Goal: Task Accomplishment & Management: Use online tool/utility

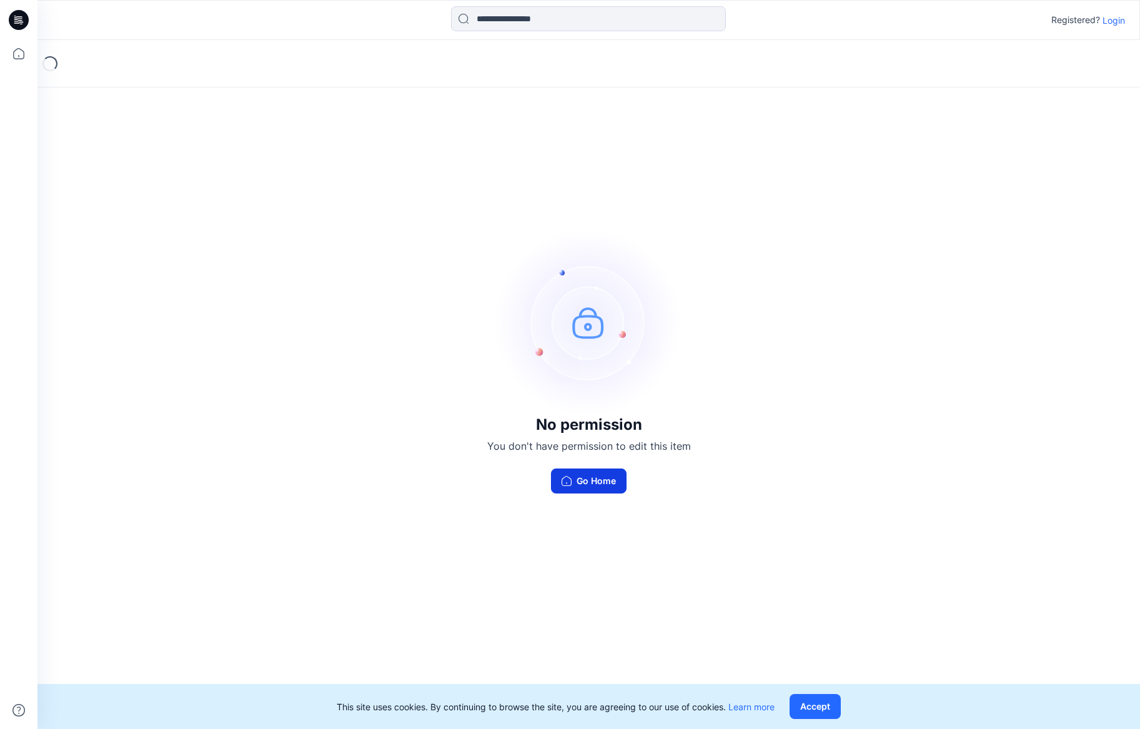
click at [590, 484] on button "Go Home" at bounding box center [589, 481] width 76 height 25
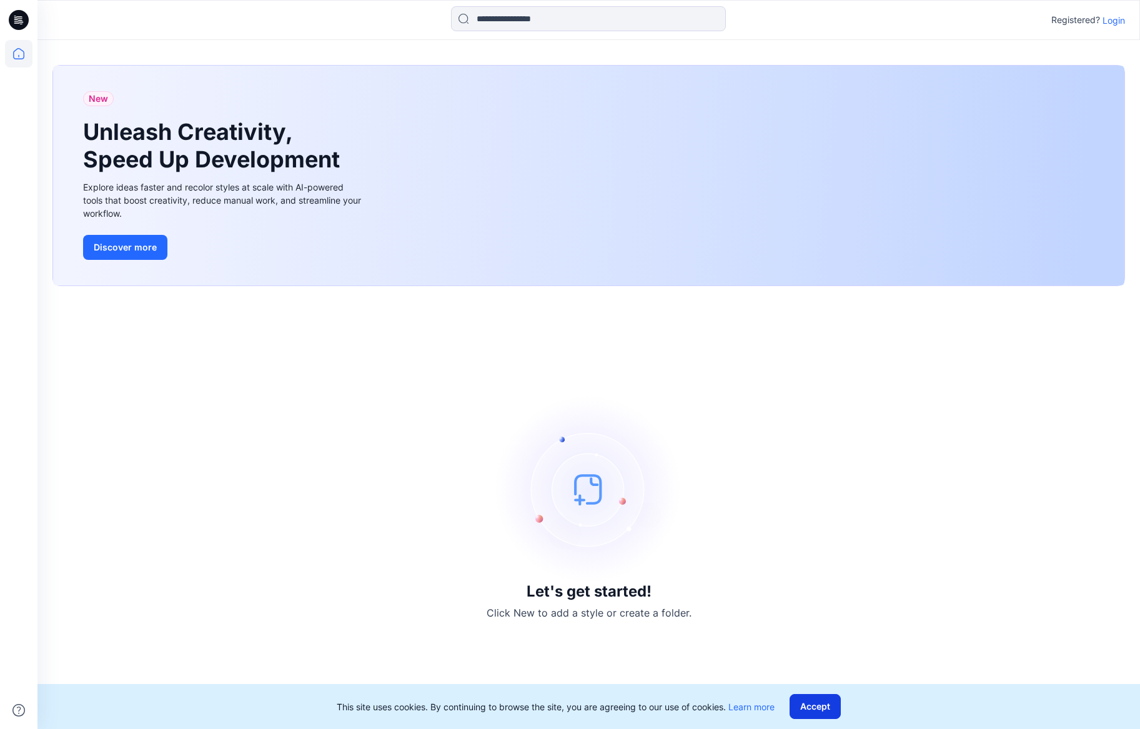
click at [816, 710] on button "Accept" at bounding box center [815, 706] width 51 height 25
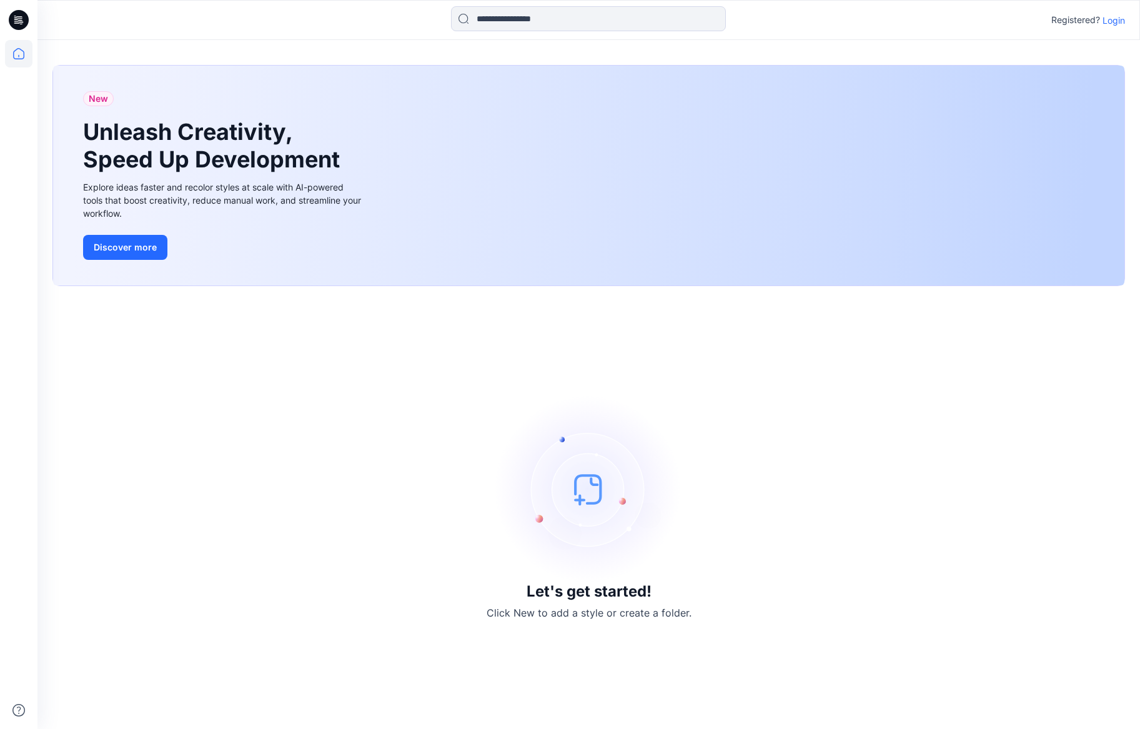
click at [1111, 21] on p "Login" at bounding box center [1114, 20] width 22 height 13
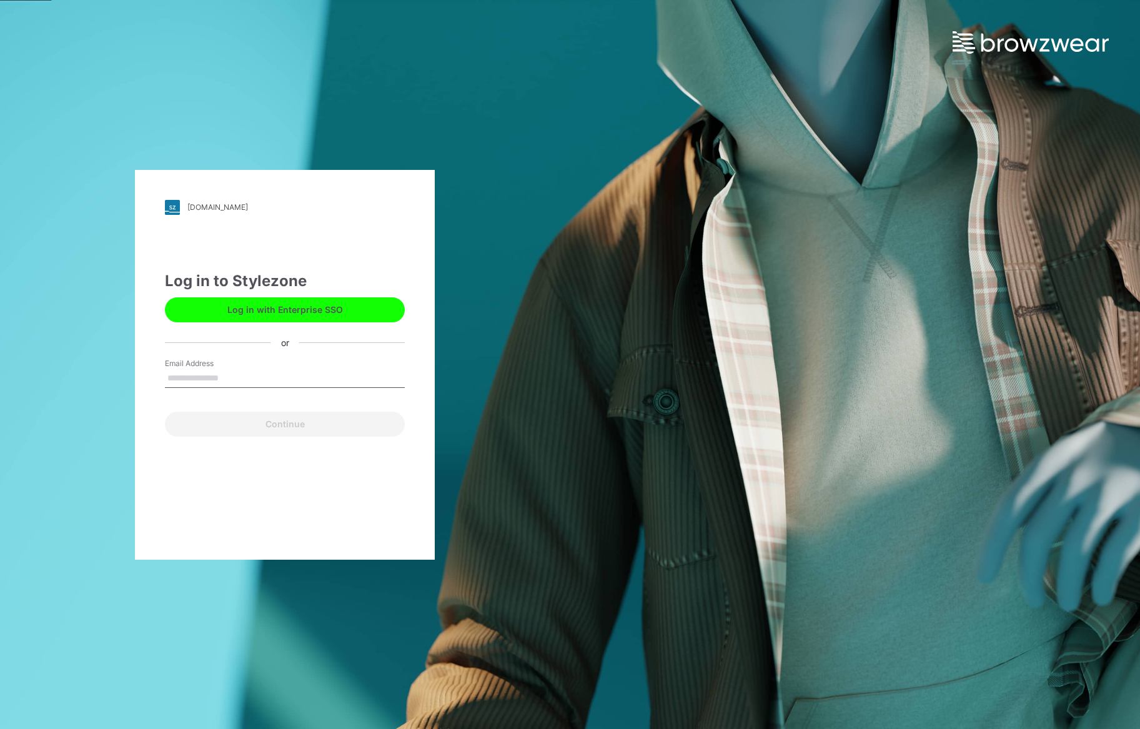
click at [218, 373] on input "Email Address" at bounding box center [285, 378] width 240 height 19
type input "**********"
click at [165, 412] on button "Continue" at bounding box center [285, 424] width 240 height 25
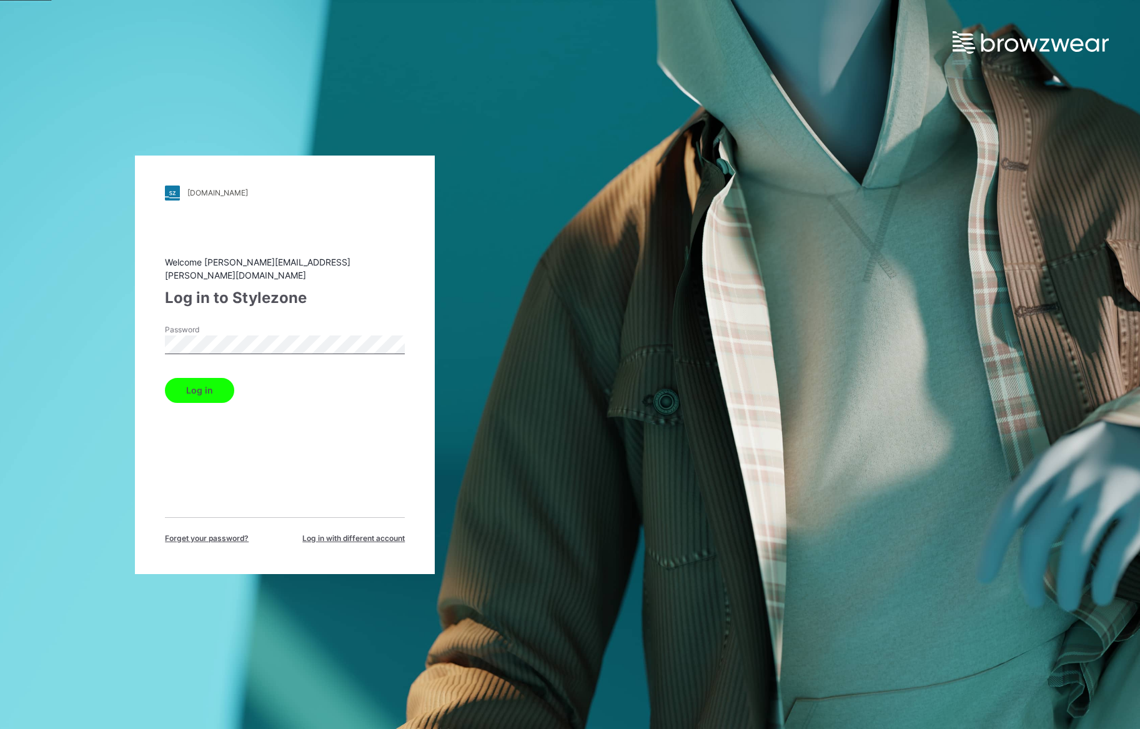
drag, startPoint x: 195, startPoint y: 388, endPoint x: 244, endPoint y: 384, distance: 48.9
click at [194, 388] on button "Log in" at bounding box center [199, 390] width 69 height 25
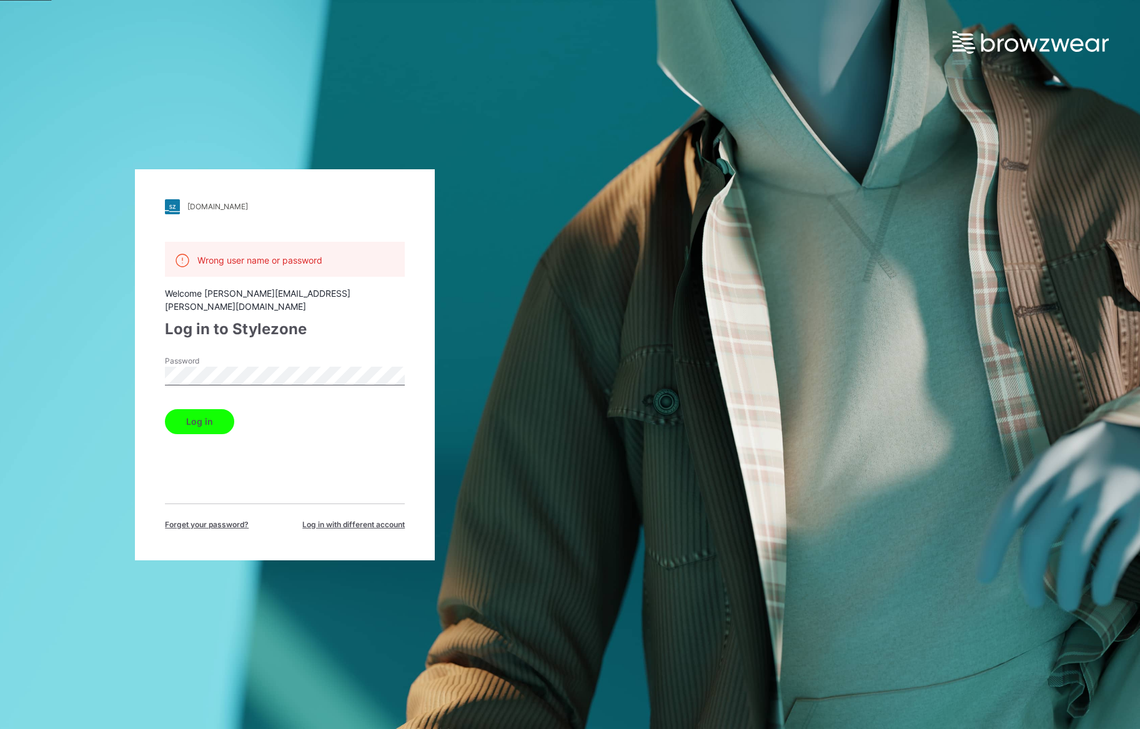
click at [61, 350] on div "scotch-soda.stylezone.com Loading... Wrong user name or password Welcome jannie…" at bounding box center [285, 364] width 570 height 729
click at [165, 409] on button "Log in" at bounding box center [199, 421] width 69 height 25
click at [361, 318] on div "Log in to Stylezone" at bounding box center [285, 329] width 240 height 22
click at [34, 341] on div "scotch-soda.stylezone.com Loading... Wrong user name or password Welcome jannie…" at bounding box center [285, 364] width 570 height 729
click at [165, 409] on button "Log in" at bounding box center [199, 421] width 69 height 25
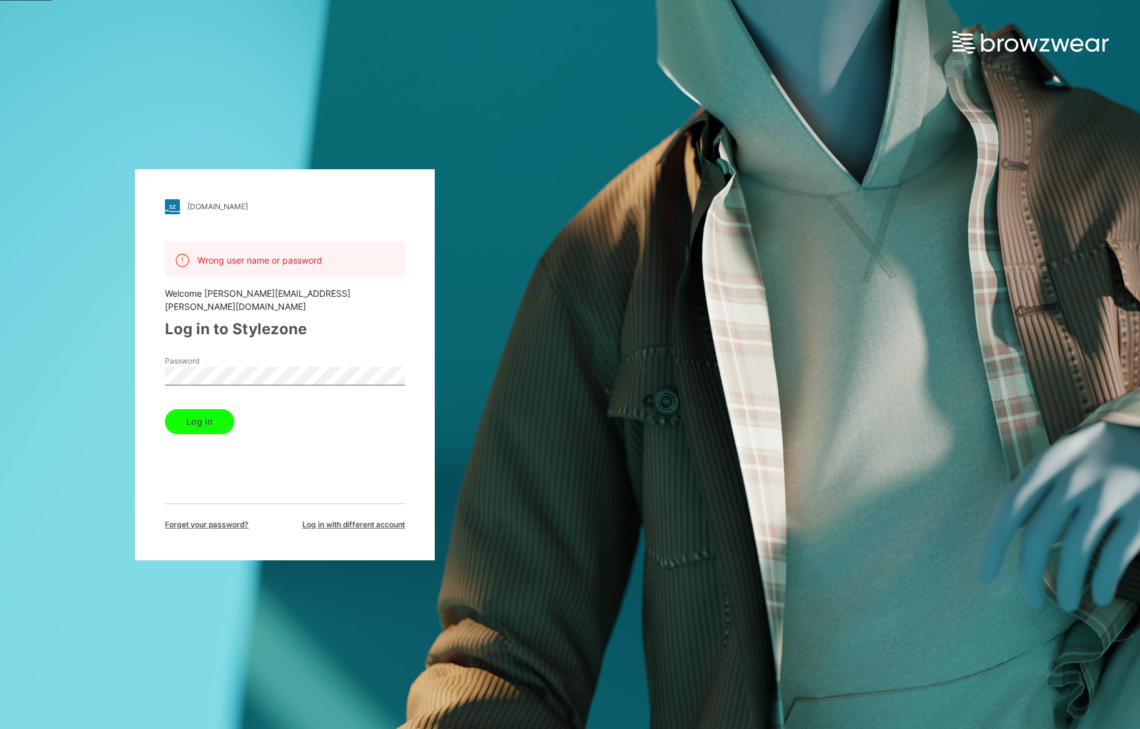
click at [165, 409] on button "Log in" at bounding box center [199, 421] width 69 height 25
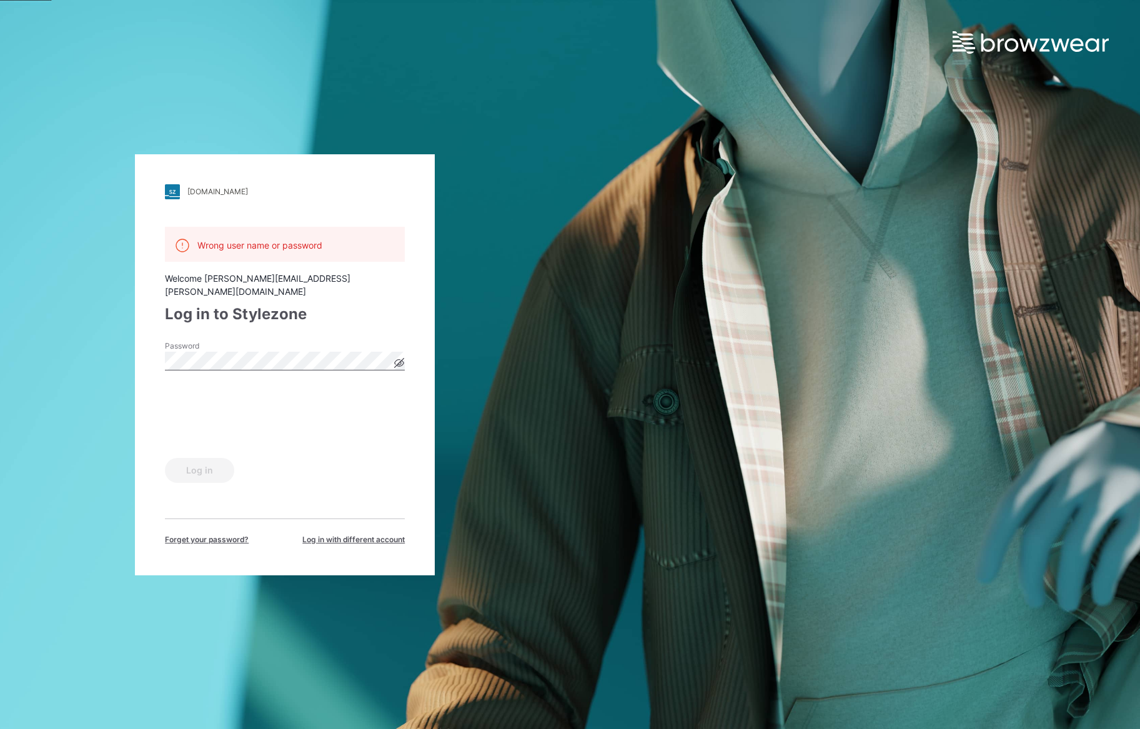
click at [397, 358] on icon at bounding box center [399, 363] width 10 height 10
click at [196, 469] on button "Log in" at bounding box center [199, 470] width 69 height 25
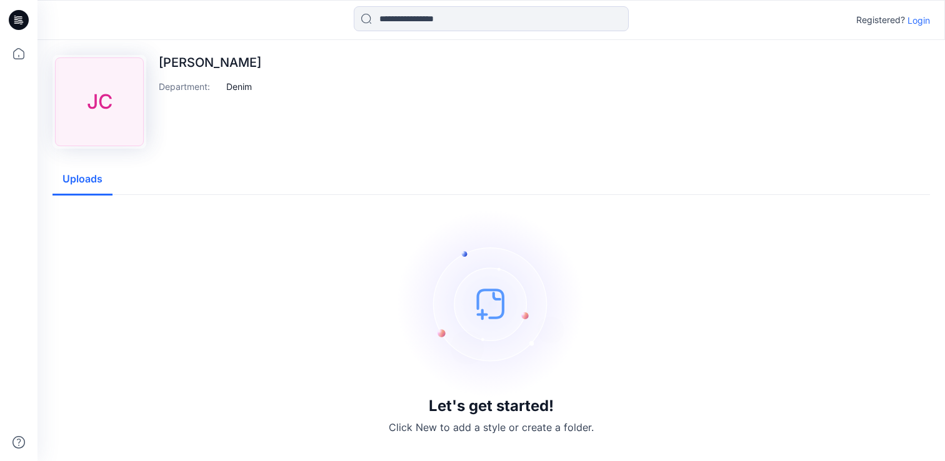
click at [207, 64] on p "Jannie Cheung" at bounding box center [210, 62] width 102 height 15
click at [74, 174] on button "Uploads" at bounding box center [82, 180] width 60 height 32
click at [448, 157] on div "JC Jannie Cheung Department : Denim Uploads Let's get started! Click New to add…" at bounding box center [490, 252] width 907 height 425
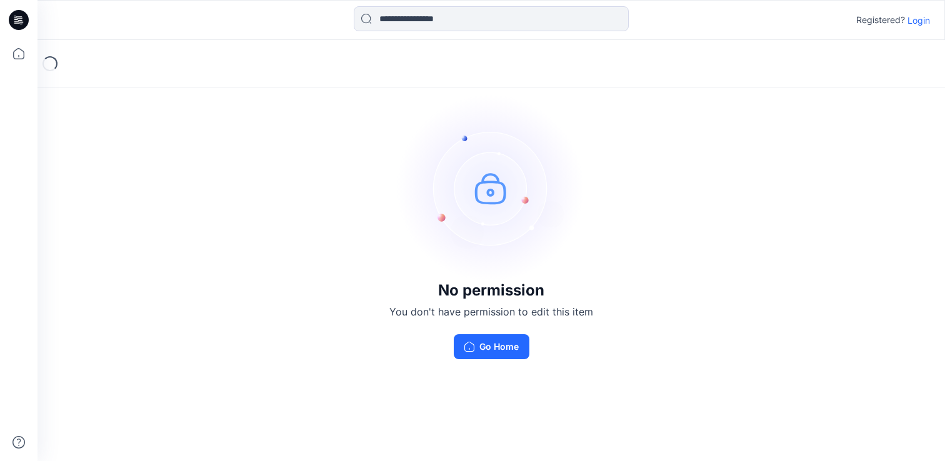
click at [910, 22] on p "Login" at bounding box center [918, 20] width 22 height 13
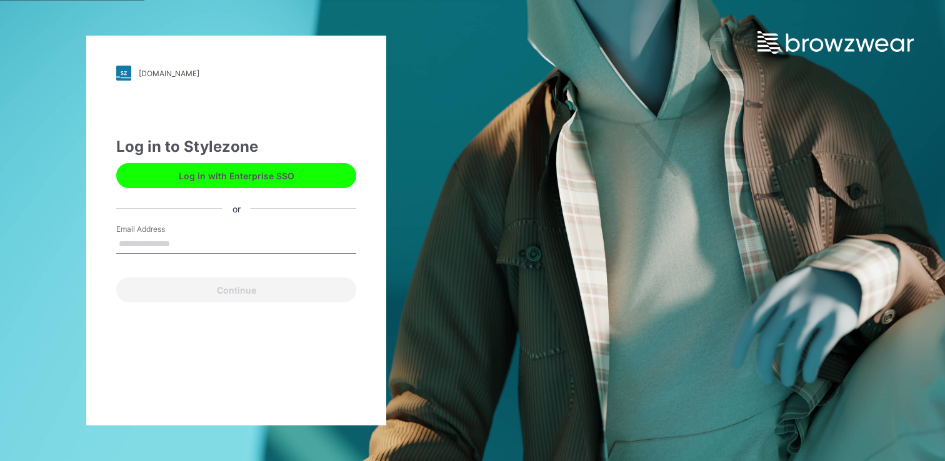
click at [153, 244] on input "Email Address" at bounding box center [236, 244] width 240 height 19
click at [201, 244] on input "**********" at bounding box center [236, 244] width 240 height 19
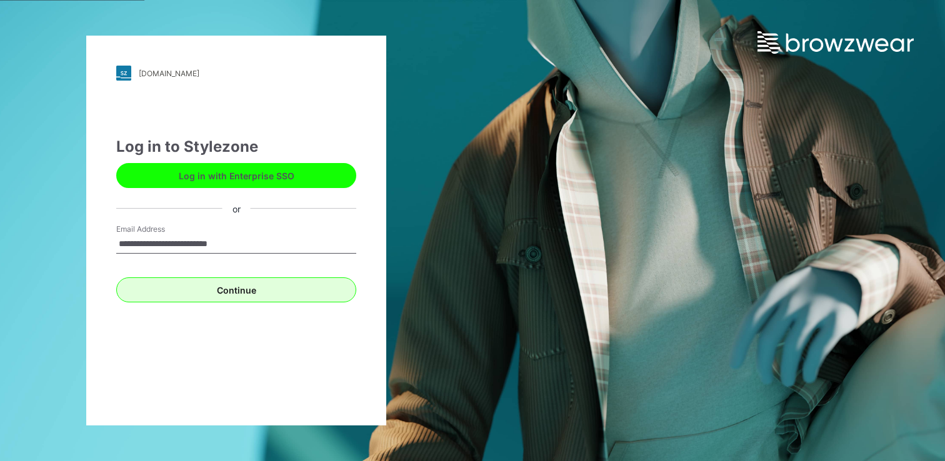
type input "**********"
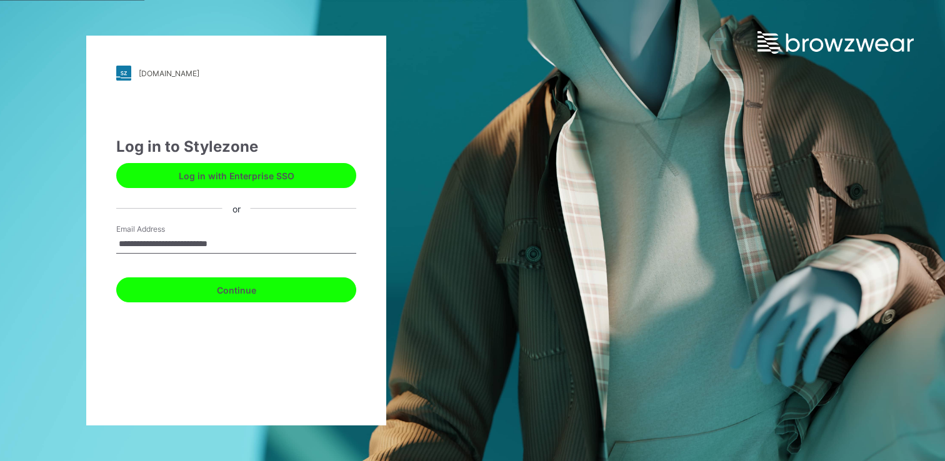
click at [227, 287] on button "Continue" at bounding box center [236, 289] width 240 height 25
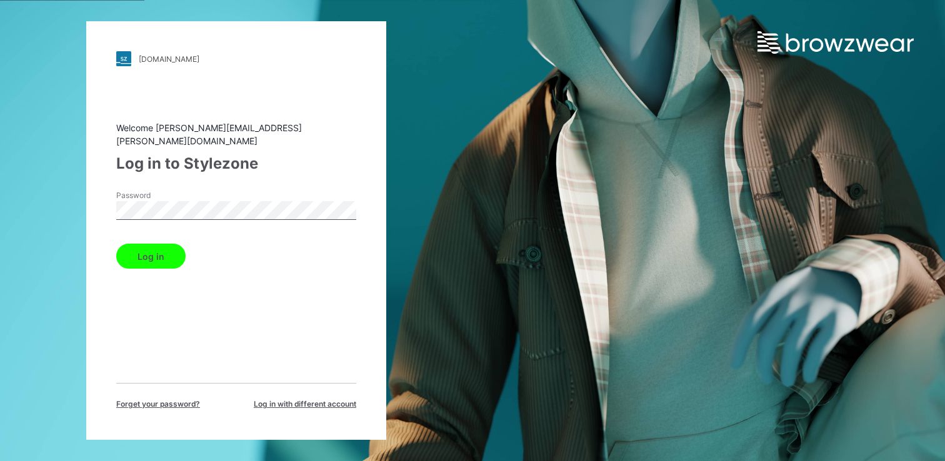
click at [152, 246] on button "Log in" at bounding box center [150, 256] width 69 height 25
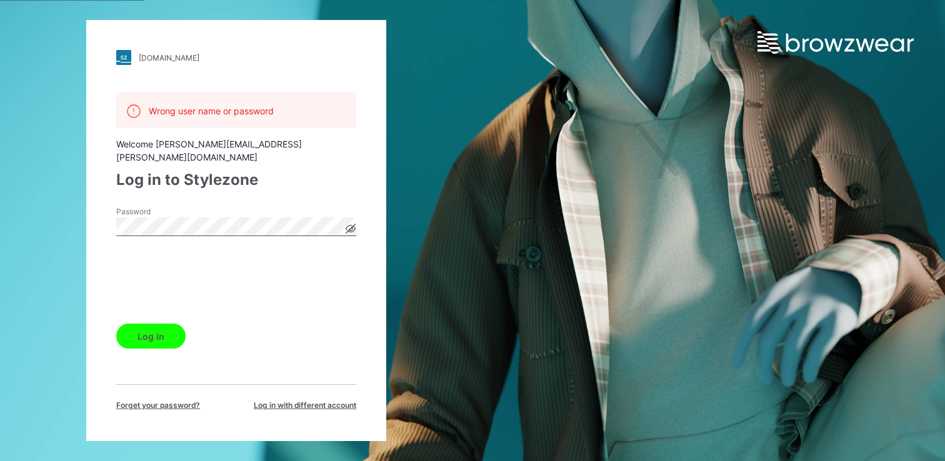
click at [153, 327] on button "Log in" at bounding box center [150, 336] width 69 height 25
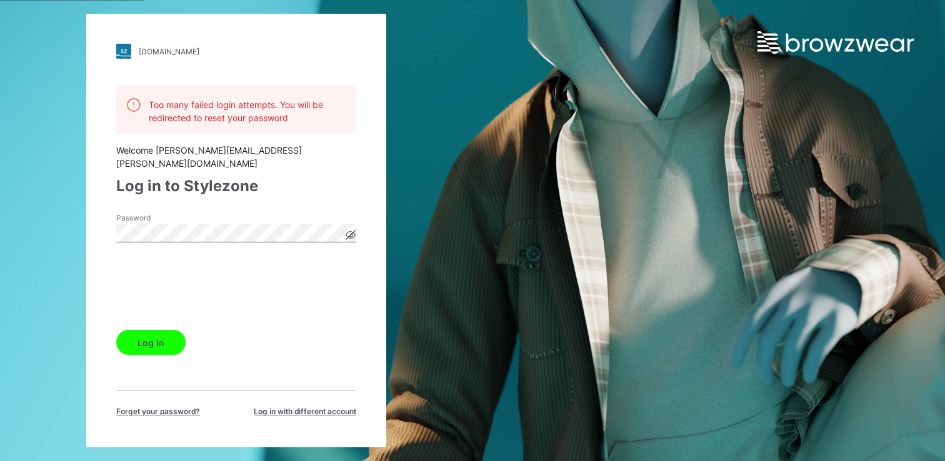
click at [348, 230] on icon at bounding box center [350, 235] width 10 height 10
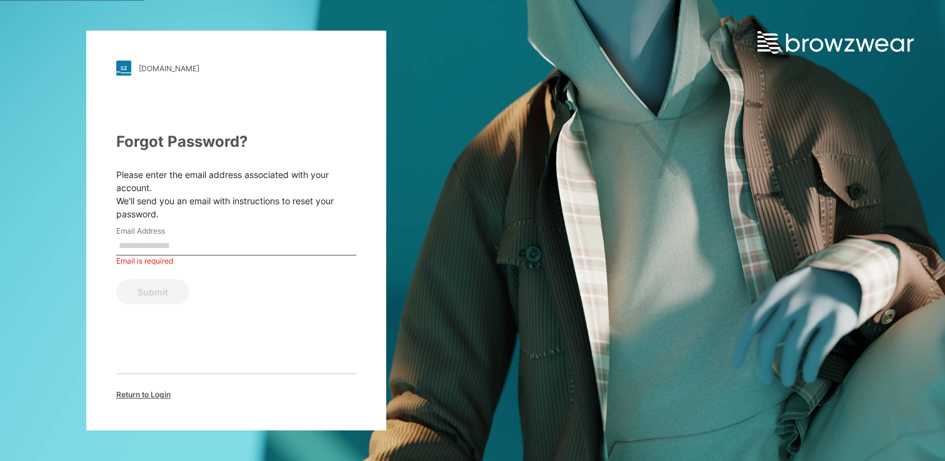
click at [197, 242] on input "Email Address" at bounding box center [236, 246] width 240 height 19
type input "**********"
click at [159, 285] on button "Submit" at bounding box center [152, 291] width 73 height 25
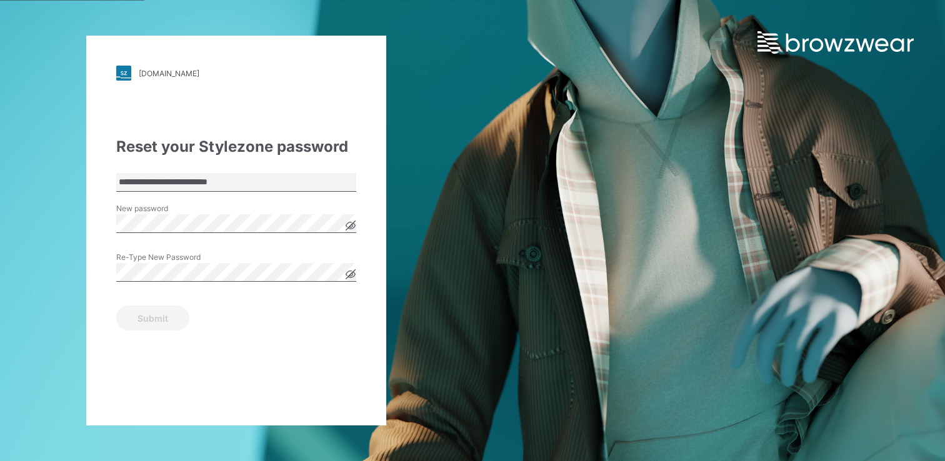
click at [347, 227] on icon at bounding box center [350, 225] width 9 height 9
click at [207, 385] on div "**********" at bounding box center [236, 231] width 300 height 390
click at [159, 314] on button "Submit" at bounding box center [152, 317] width 73 height 25
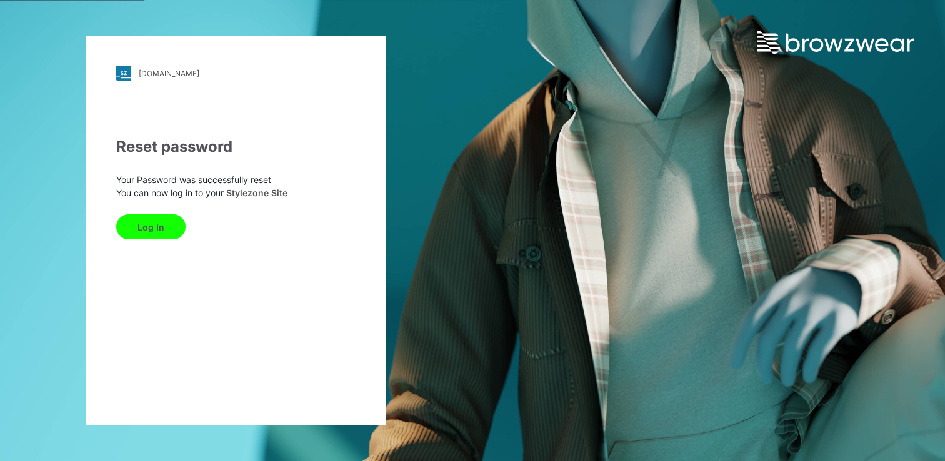
click at [156, 221] on button "Log In" at bounding box center [150, 226] width 69 height 25
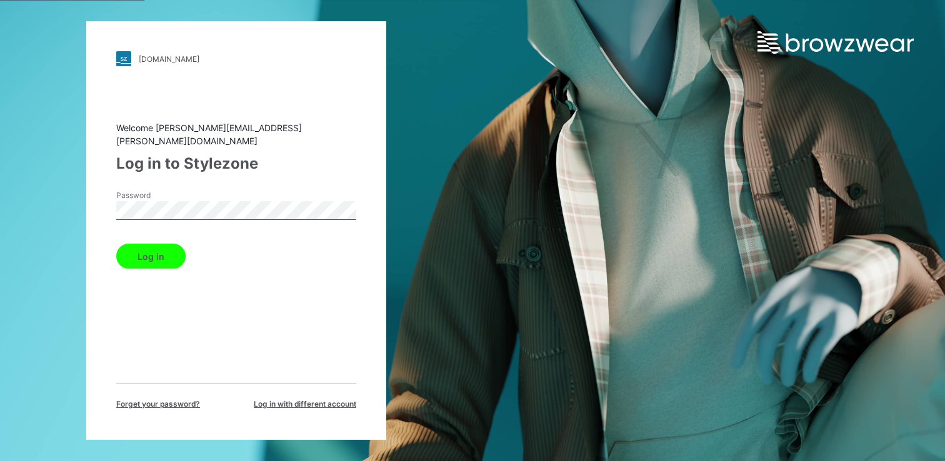
click at [142, 250] on button "Log in" at bounding box center [150, 256] width 69 height 25
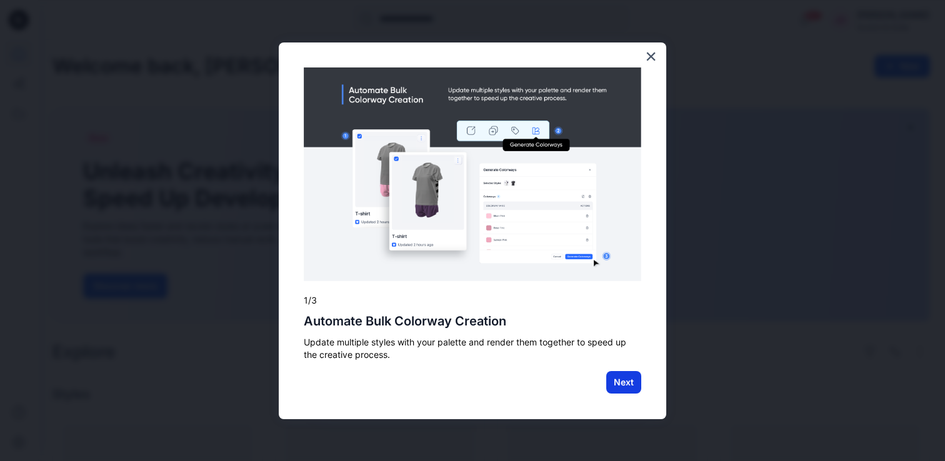
click at [626, 385] on button "Next" at bounding box center [623, 382] width 35 height 22
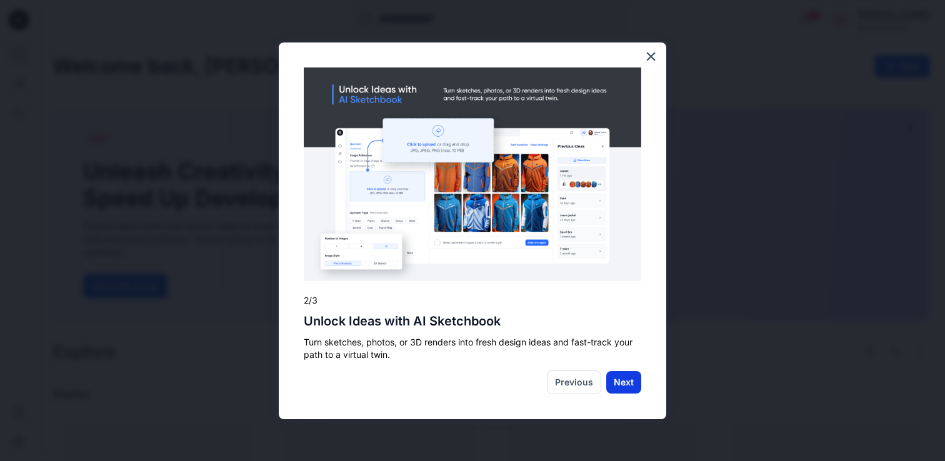
click at [623, 377] on button "Next" at bounding box center [623, 382] width 35 height 22
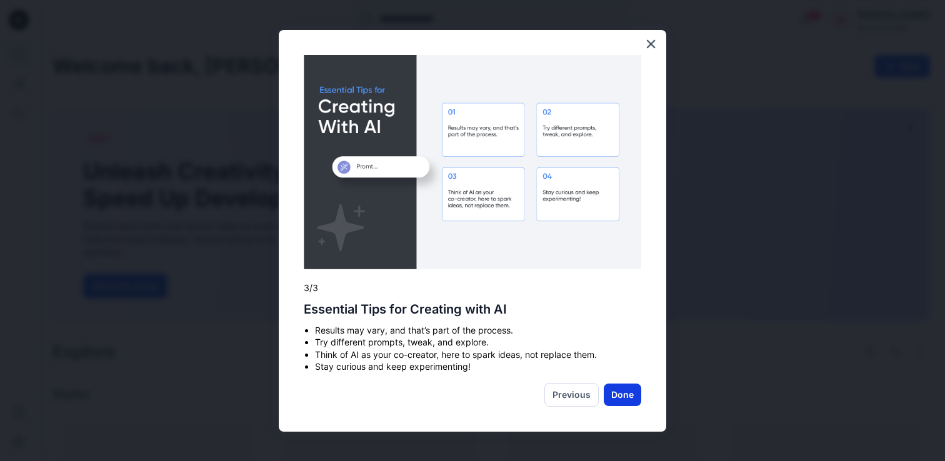
click at [621, 389] on button "Done" at bounding box center [621, 395] width 37 height 22
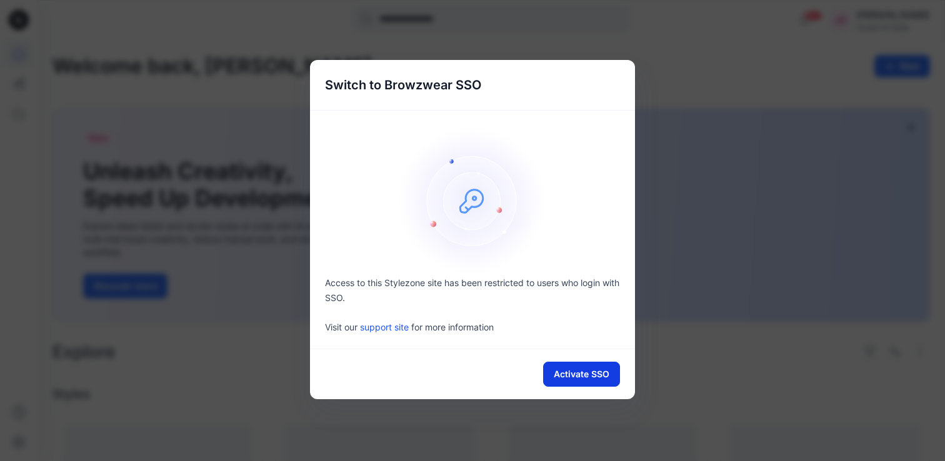
click at [590, 376] on button "Activate SSO" at bounding box center [581, 374] width 77 height 25
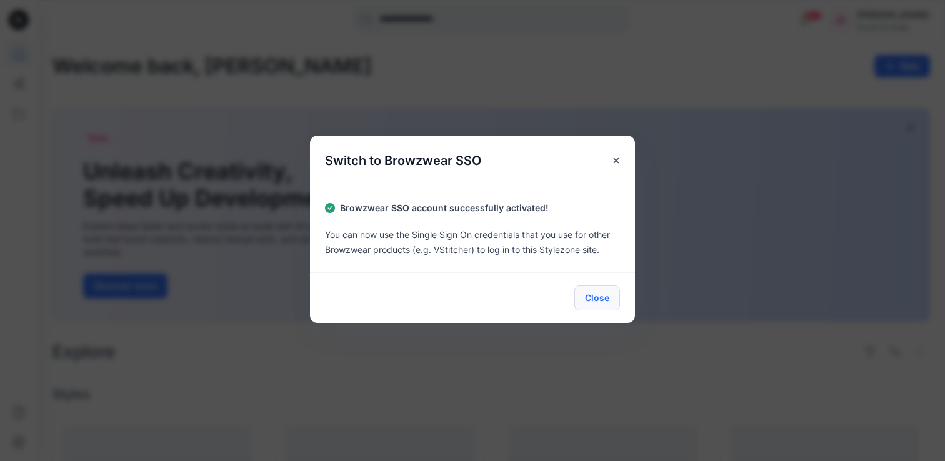
click at [602, 299] on button "Close" at bounding box center [597, 297] width 46 height 25
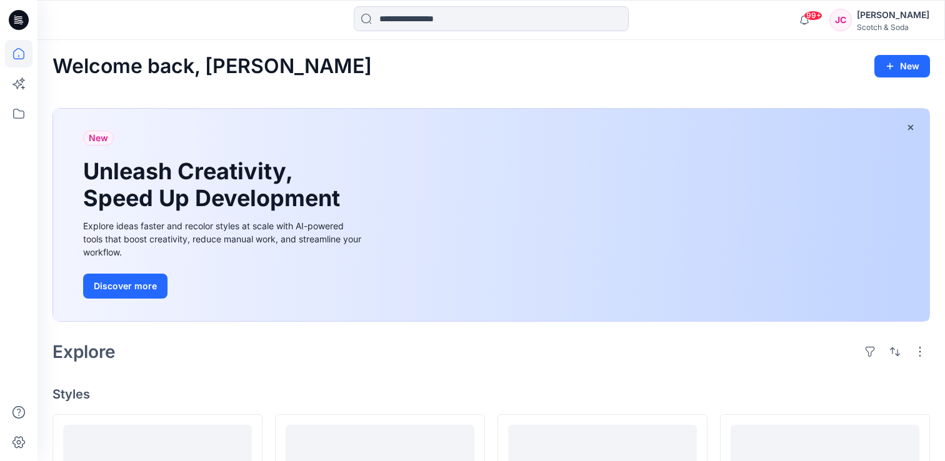
click at [849, 19] on div "JC" at bounding box center [840, 20] width 22 height 22
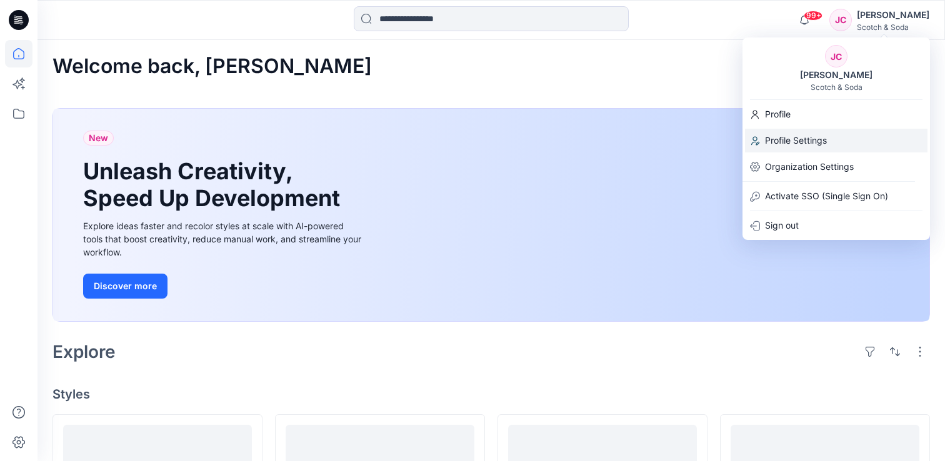
click at [802, 135] on p "Profile Settings" at bounding box center [796, 141] width 62 height 24
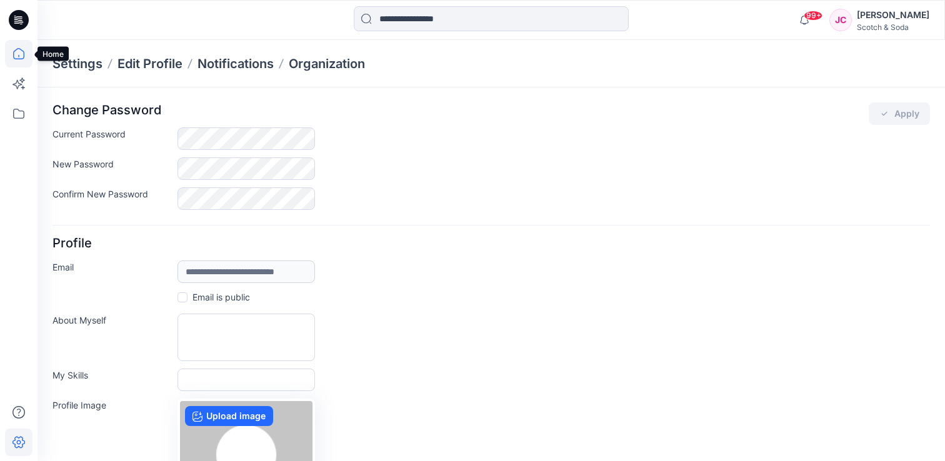
click at [13, 57] on icon at bounding box center [18, 53] width 11 height 11
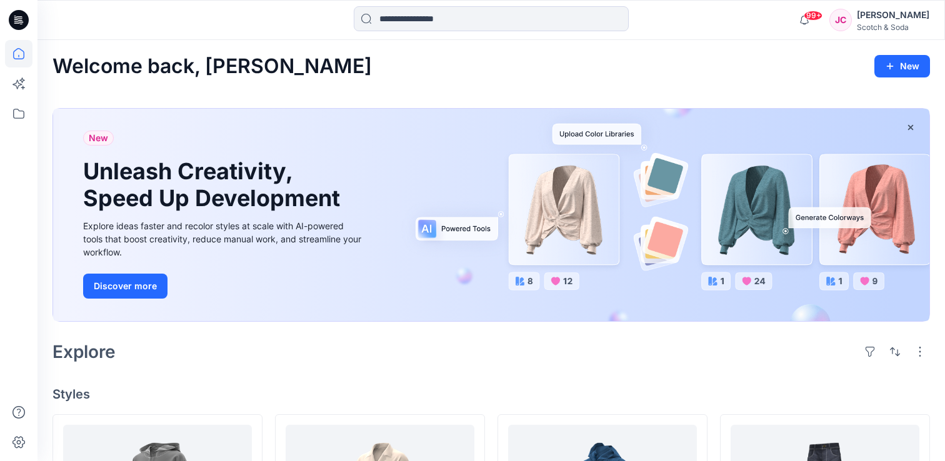
click at [14, 22] on icon at bounding box center [19, 20] width 20 height 20
click at [20, 112] on icon at bounding box center [18, 113] width 27 height 27
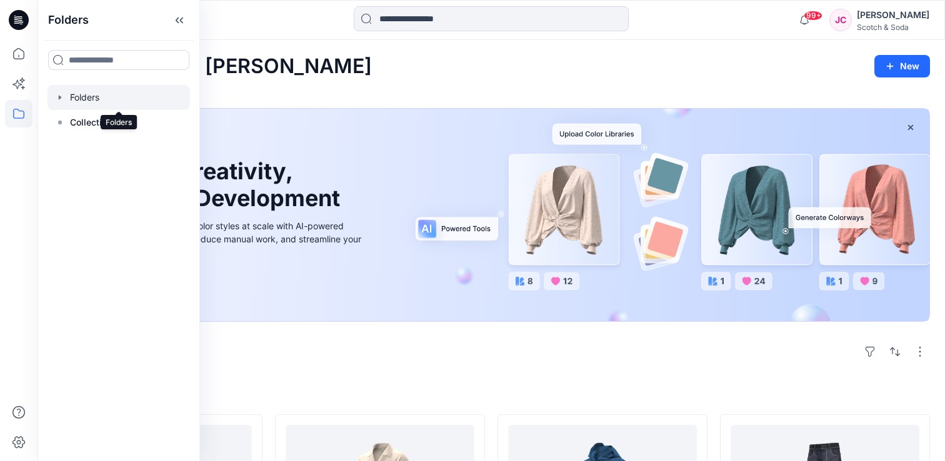
click at [96, 97] on div at bounding box center [118, 97] width 142 height 25
click at [81, 99] on div at bounding box center [118, 97] width 142 height 25
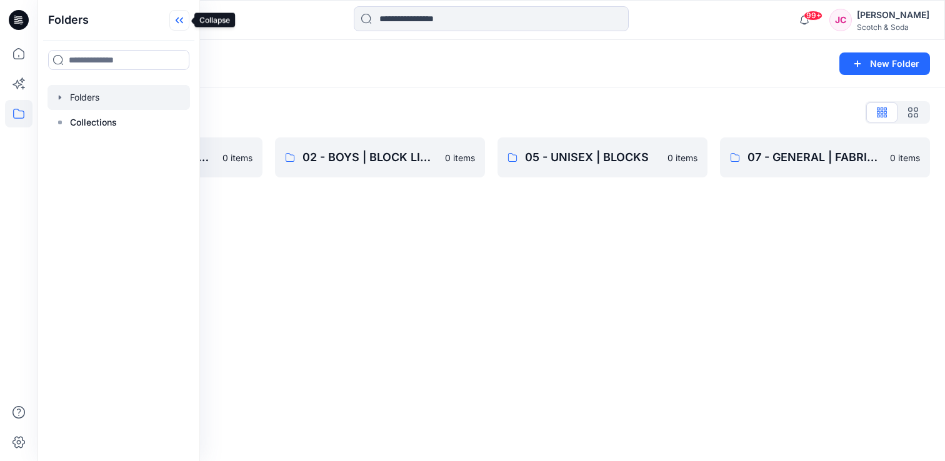
click at [173, 19] on icon at bounding box center [179, 20] width 20 height 21
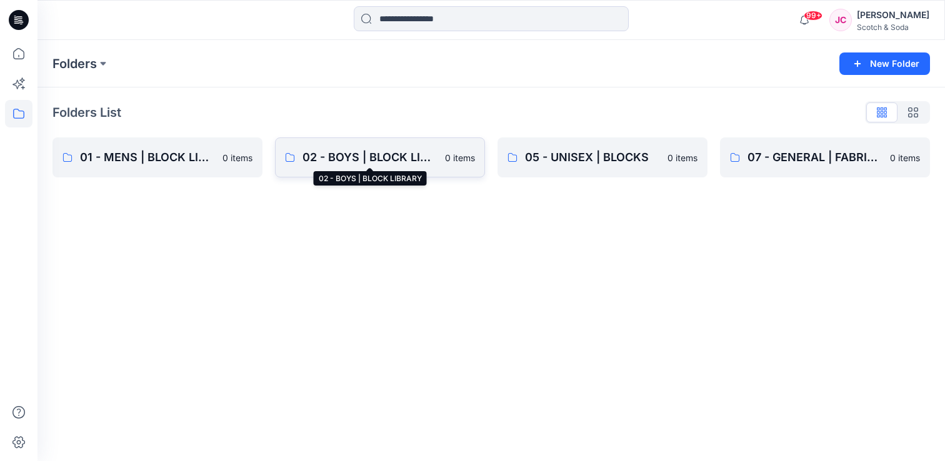
click at [426, 156] on p "02 - BOYS | BLOCK LIBRARY" at bounding box center [369, 157] width 135 height 17
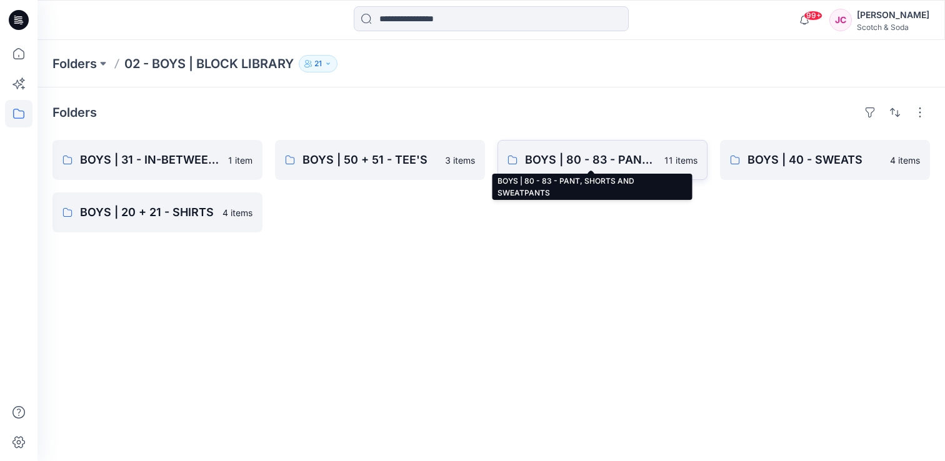
click at [597, 167] on p "BOYS | 80 - 83 - PANT, SHORTS AND SWEATPANTS" at bounding box center [591, 159] width 132 height 17
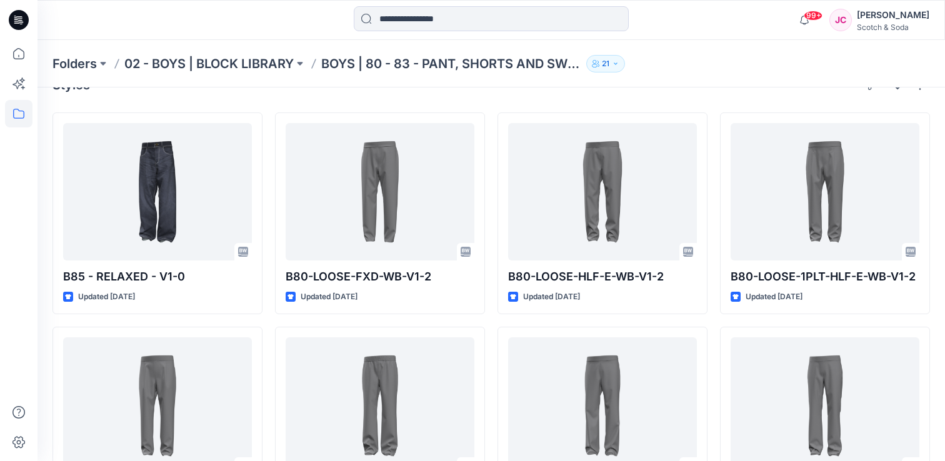
scroll to position [5, 0]
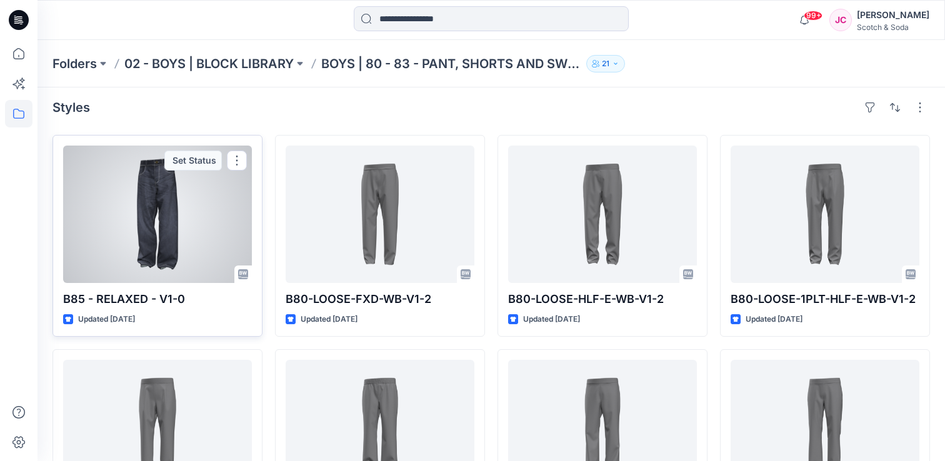
click at [161, 239] on div at bounding box center [157, 214] width 189 height 137
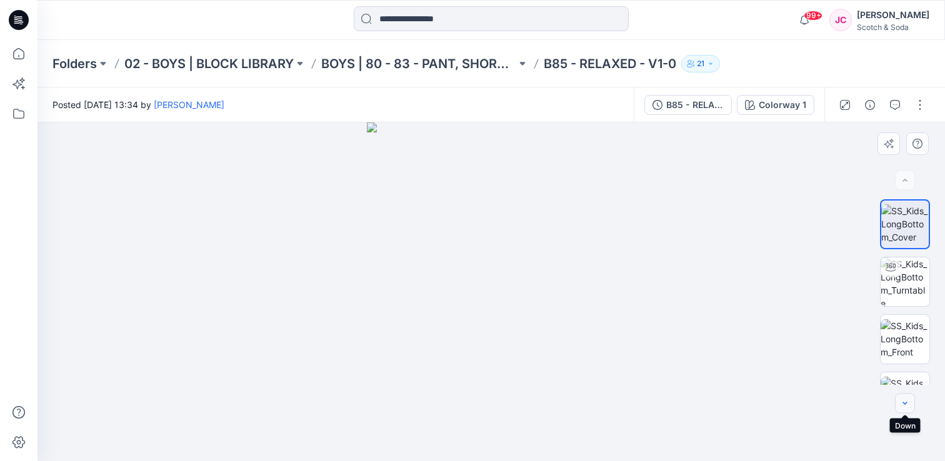
click at [904, 404] on icon "button" at bounding box center [904, 403] width 4 height 2
click at [907, 284] on img at bounding box center [904, 281] width 49 height 49
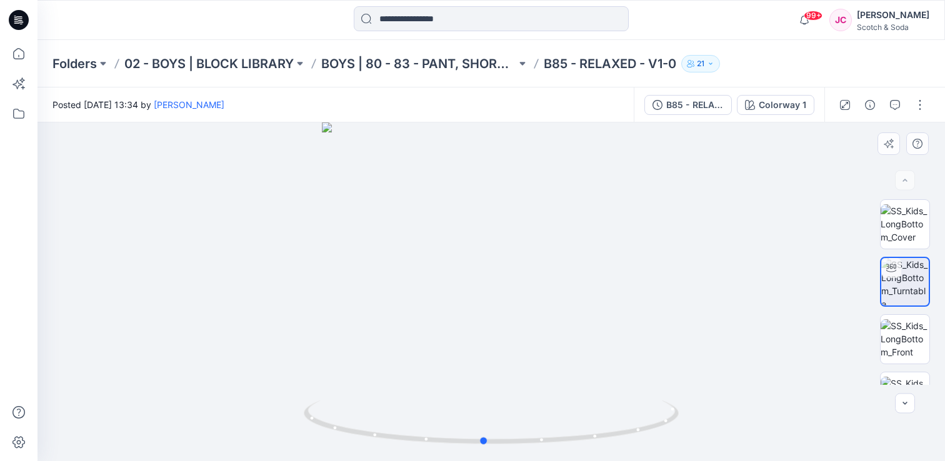
drag, startPoint x: 661, startPoint y: 305, endPoint x: 653, endPoint y: 310, distance: 9.0
click at [653, 310] on div at bounding box center [490, 291] width 907 height 339
